Goal: Task Accomplishment & Management: Complete application form

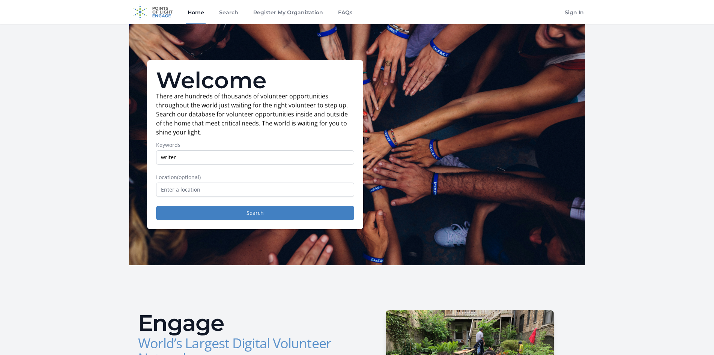
type input "writer"
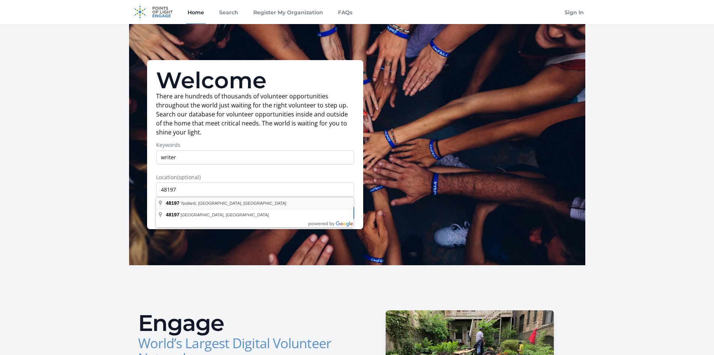
type input "Ypsilanti, MI 48197, [GEOGRAPHIC_DATA]"
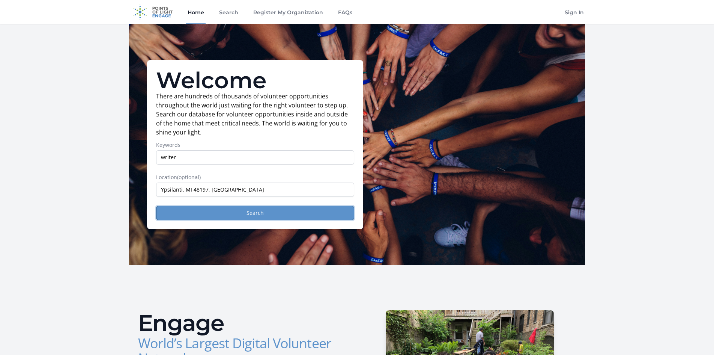
click at [258, 213] on button "Search" at bounding box center [255, 213] width 198 height 14
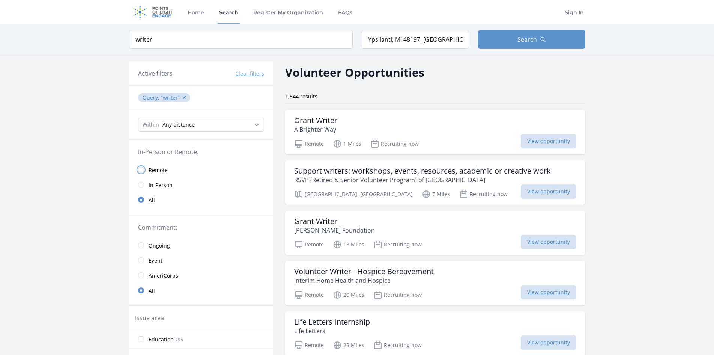
click at [143, 168] on input "radio" at bounding box center [141, 170] width 6 height 6
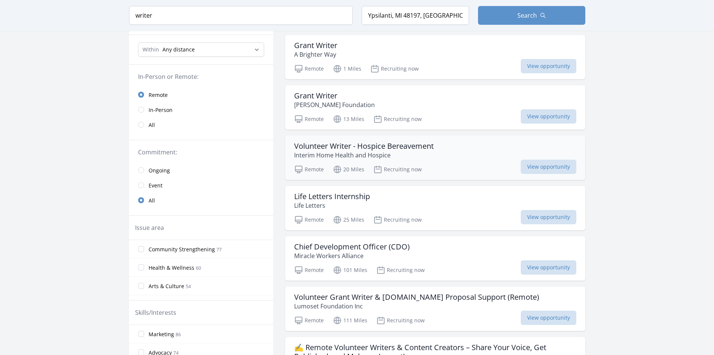
scroll to position [188, 0]
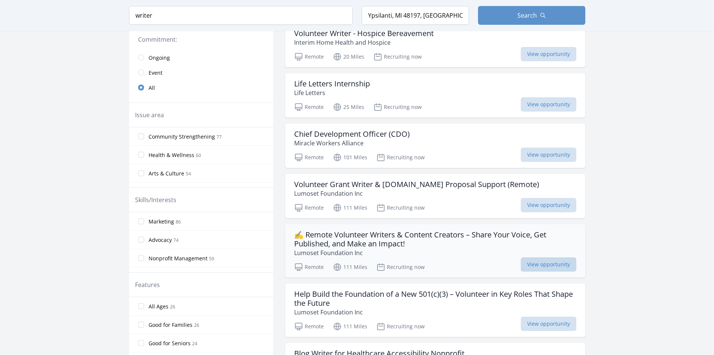
click at [539, 264] on span "View opportunity" at bounding box center [549, 264] width 56 height 14
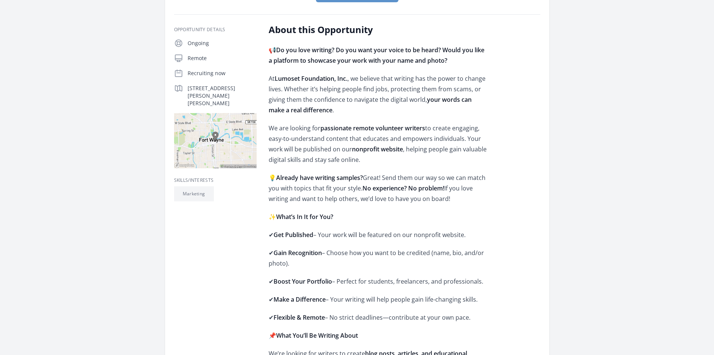
scroll to position [38, 0]
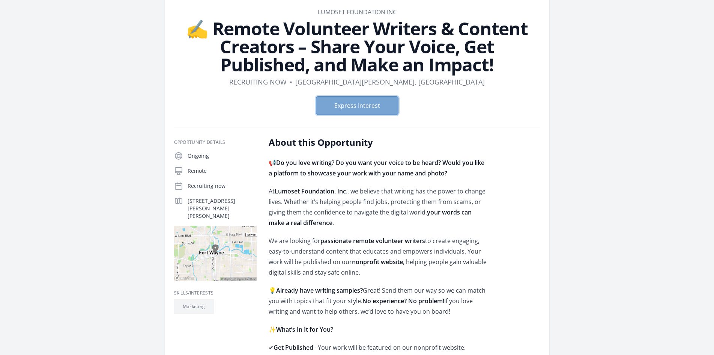
click at [350, 108] on button "Express Interest" at bounding box center [357, 105] width 83 height 19
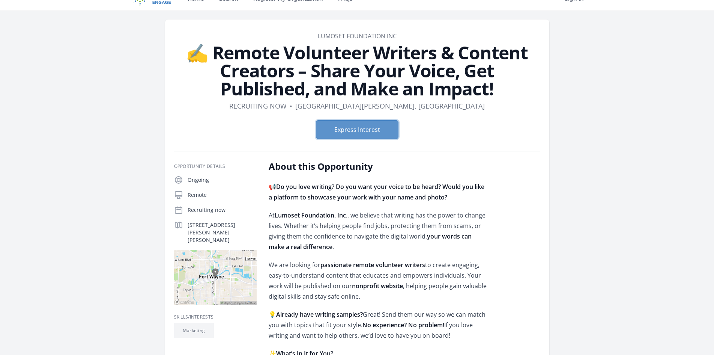
scroll to position [0, 0]
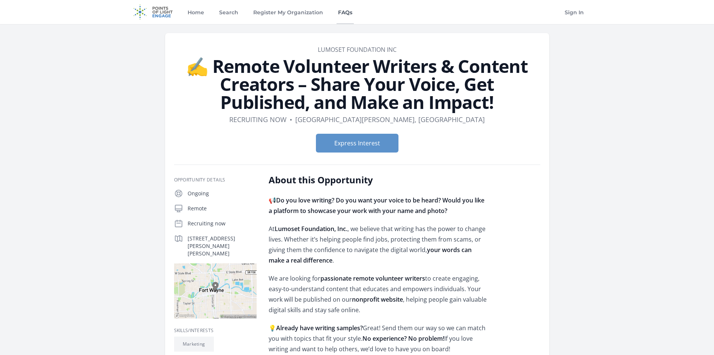
click at [341, 12] on link "FAQs" at bounding box center [345, 12] width 17 height 24
click at [351, 143] on button "Express Interest" at bounding box center [357, 143] width 83 height 19
